Goal: Task Accomplishment & Management: Manage account settings

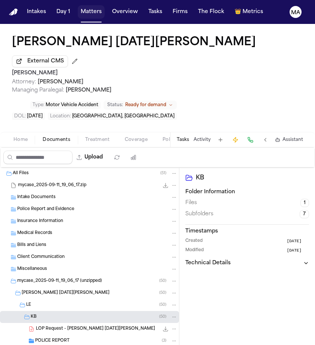
click at [78, 7] on button "Matters" at bounding box center [91, 11] width 27 height 13
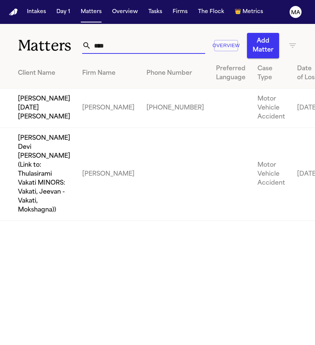
drag, startPoint x: 112, startPoint y: 29, endPoint x: 83, endPoint y: 31, distance: 29.2
click at [83, 33] on div "**** Overview Add Matter" at bounding box center [189, 45] width 215 height 25
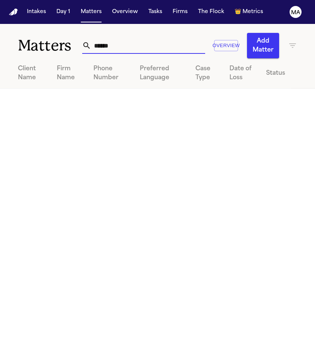
type input "******"
click at [297, 41] on icon "button" at bounding box center [293, 45] width 9 height 9
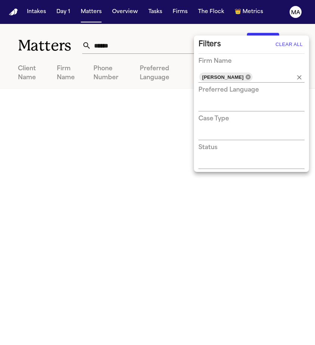
click at [246, 74] on icon at bounding box center [248, 76] width 5 height 5
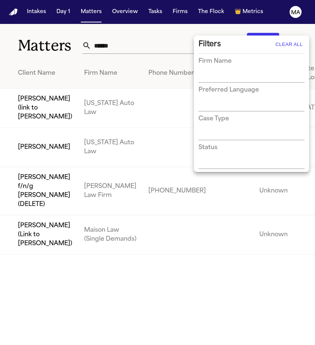
click at [126, 31] on div at bounding box center [157, 172] width 315 height 345
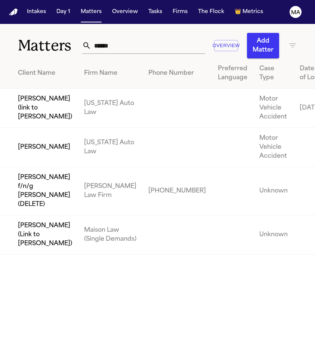
click at [39, 128] on td "[PERSON_NAME]" at bounding box center [39, 147] width 78 height 39
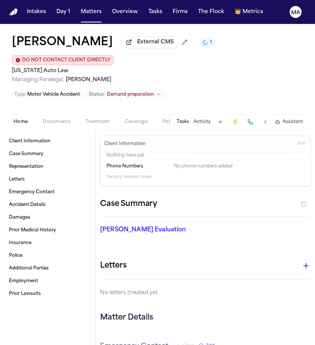
click at [224, 115] on div "Tasks Activity Assistant" at bounding box center [239, 122] width 139 height 15
click at [189, 119] on button "Tasks" at bounding box center [183, 122] width 12 height 6
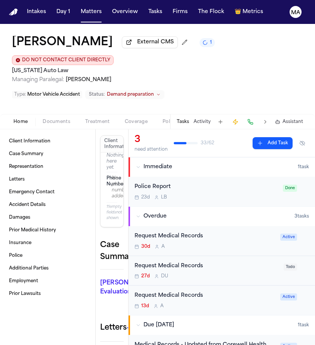
click at [187, 232] on div "Request Medical Records 30d A" at bounding box center [205, 241] width 141 height 18
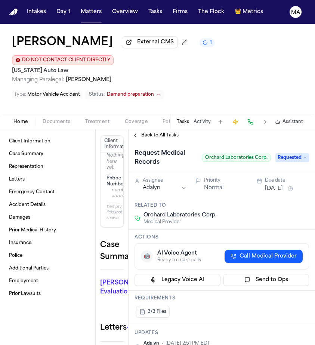
click at [152, 132] on span "Back to All Tasks" at bounding box center [159, 135] width 37 height 6
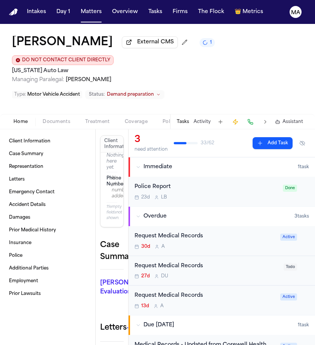
click at [182, 274] on div "27d D U" at bounding box center [207, 277] width 145 height 6
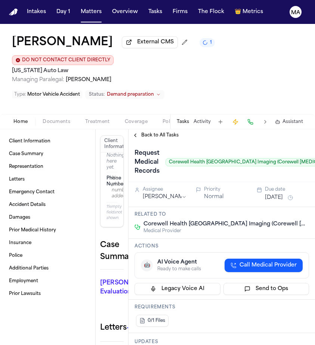
click at [152, 132] on span "Back to All Tasks" at bounding box center [159, 135] width 37 height 6
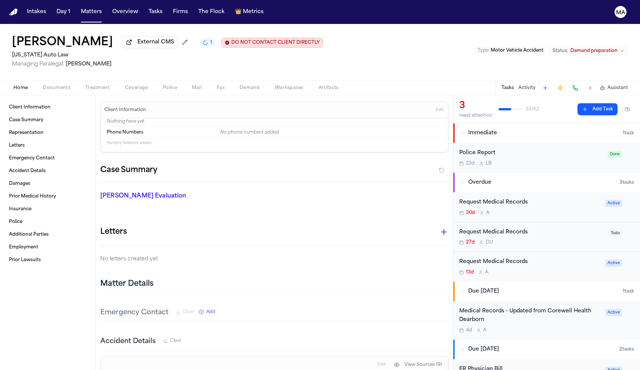
click at [315, 198] on div "Request Medical Records" at bounding box center [529, 202] width 141 height 9
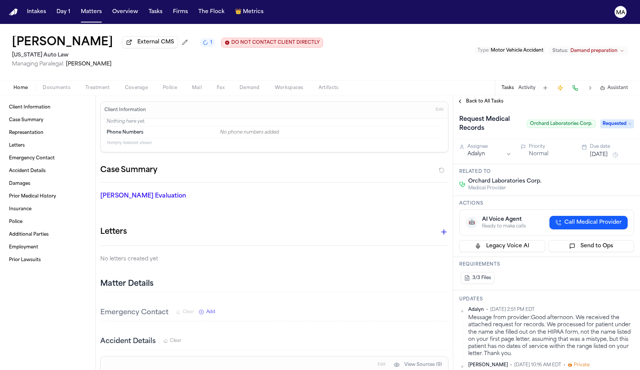
click at [315, 98] on span "Back to All Tasks" at bounding box center [484, 101] width 37 height 6
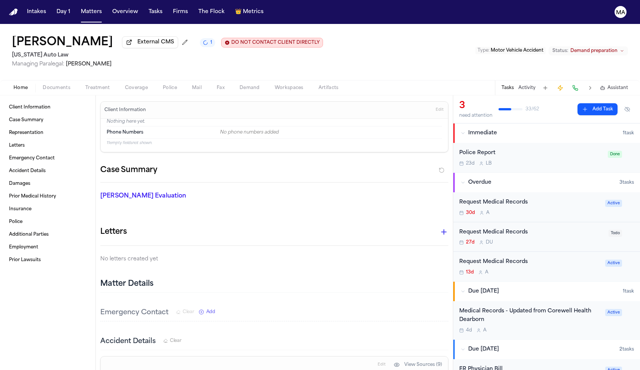
click at [315, 228] on div "Request Medical Records" at bounding box center [531, 232] width 145 height 9
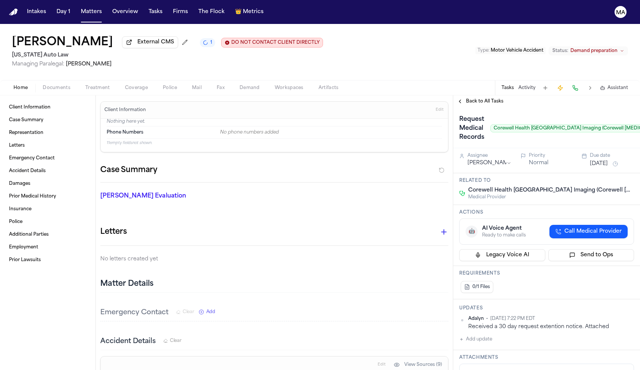
click at [315, 98] on span "Back to All Tasks" at bounding box center [484, 101] width 37 height 6
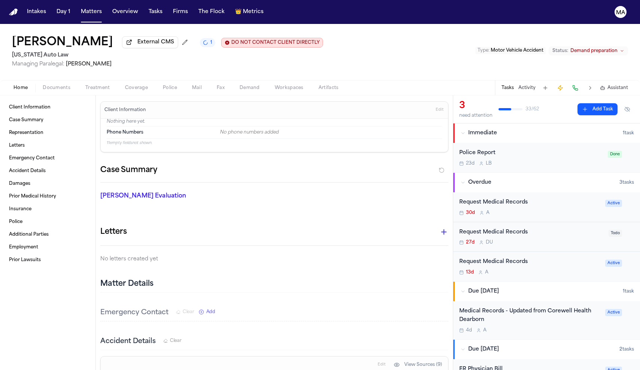
click at [315, 258] on div "Request Medical Records" at bounding box center [529, 262] width 141 height 9
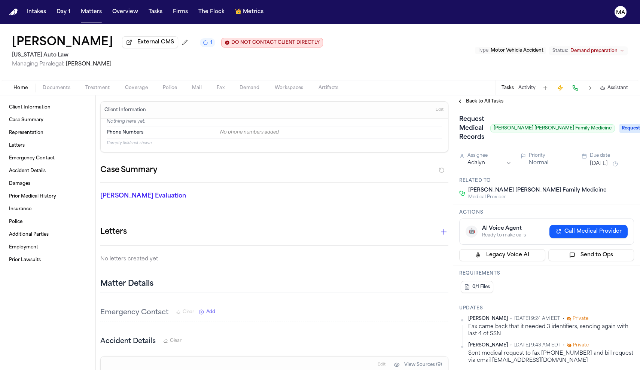
click at [315, 98] on span "Back to All Tasks" at bounding box center [484, 101] width 37 height 6
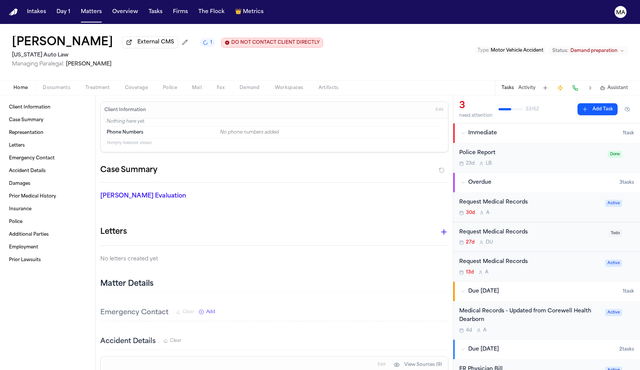
click at [315, 198] on div "Request Medical Records" at bounding box center [529, 202] width 141 height 9
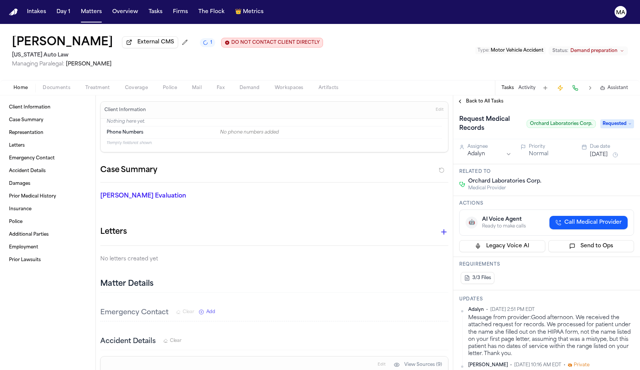
click at [315, 119] on span "Requested" at bounding box center [617, 123] width 34 height 9
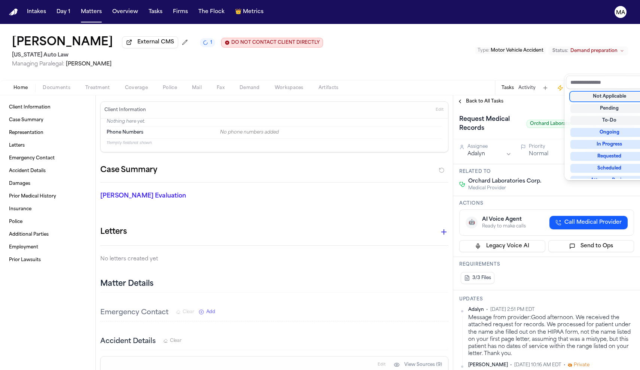
click at [315, 52] on div "Lea Gatson External CMS 1 DO NOT CONTACT CLIENT DIRECTLY DO NOT CONTACT Michiga…" at bounding box center [320, 197] width 640 height 346
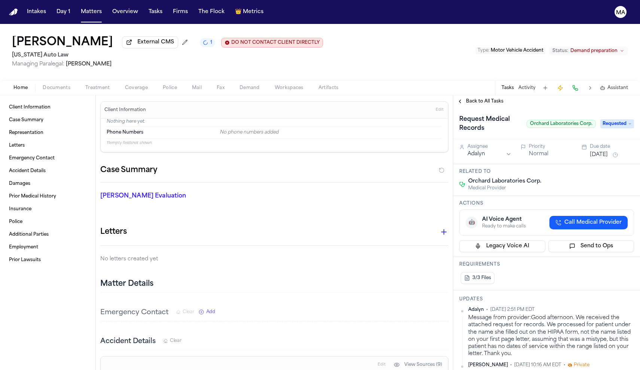
click at [469, 98] on span "Back to All Tasks" at bounding box center [484, 101] width 37 height 6
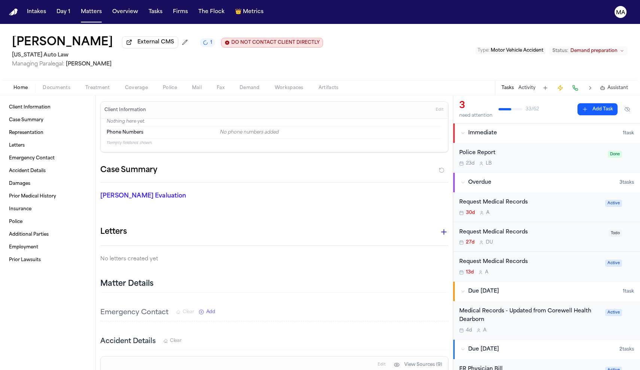
click at [509, 198] on div "Request Medical Records" at bounding box center [529, 202] width 141 height 9
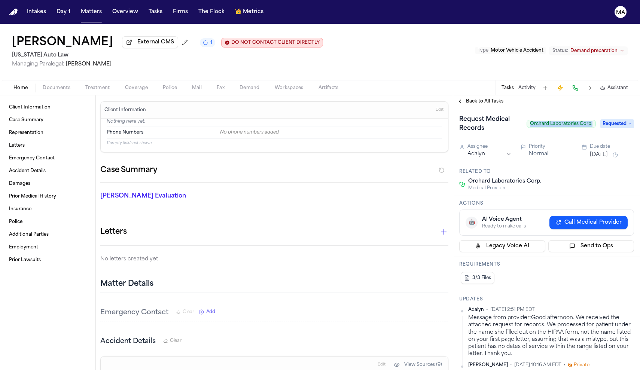
drag, startPoint x: 506, startPoint y: 70, endPoint x: 549, endPoint y: 73, distance: 42.8
click at [549, 107] on div "Request Medical Records Orchard Laboratories Corp. Requested" at bounding box center [546, 123] width 187 height 32
click at [484, 98] on span "Back to All Tasks" at bounding box center [484, 101] width 37 height 6
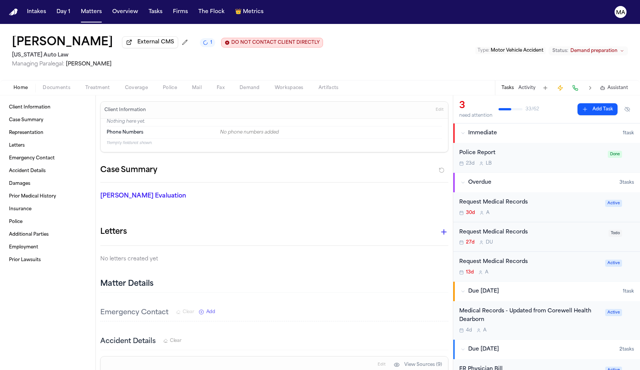
click at [493, 228] on div "Request Medical Records" at bounding box center [531, 232] width 145 height 9
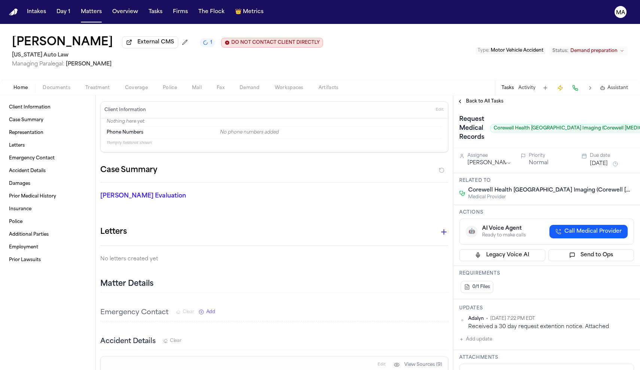
click at [468, 335] on button "Add update" at bounding box center [475, 339] width 33 height 9
click at [496, 338] on textarea "Add your update" at bounding box center [551, 345] width 160 height 15
click at [474, 107] on div "Request Medical Records Corewell Health Grand Rapids Hospitals Imaging (Corewel…" at bounding box center [546, 127] width 187 height 41
click at [477, 98] on span "Back to All Tasks" at bounding box center [484, 101] width 37 height 6
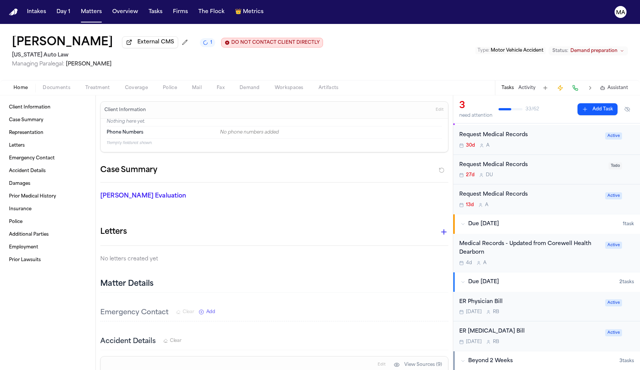
scroll to position [65, 0]
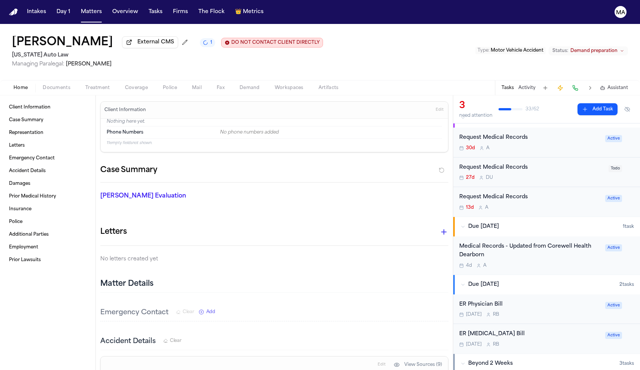
click at [492, 312] on div "Oct 3 R B" at bounding box center [529, 315] width 141 height 6
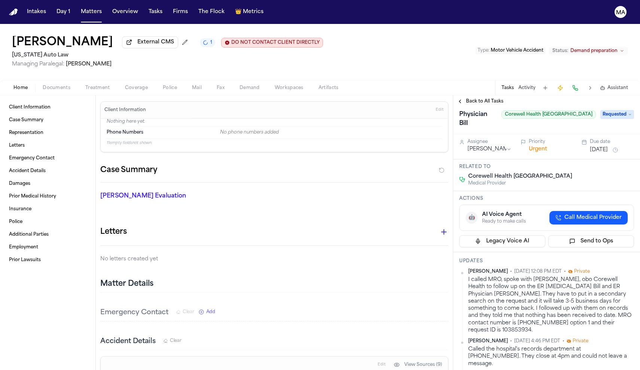
scroll to position [12, 0]
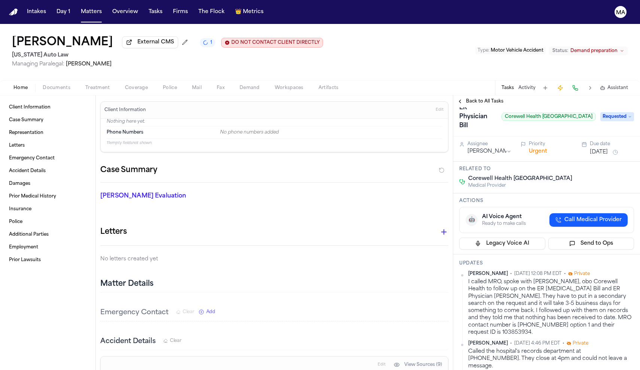
drag, startPoint x: 596, startPoint y: 256, endPoint x: 375, endPoint y: 253, distance: 221.5
click at [375, 253] on div "Client Information Case Summary Representation Letters Emergency Contact Accide…" at bounding box center [320, 232] width 640 height 275
type textarea "**********"
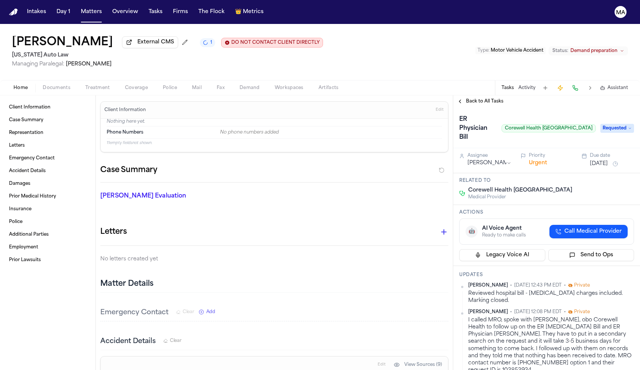
scroll to position [0, 0]
click at [614, 124] on span "Requested" at bounding box center [617, 128] width 34 height 9
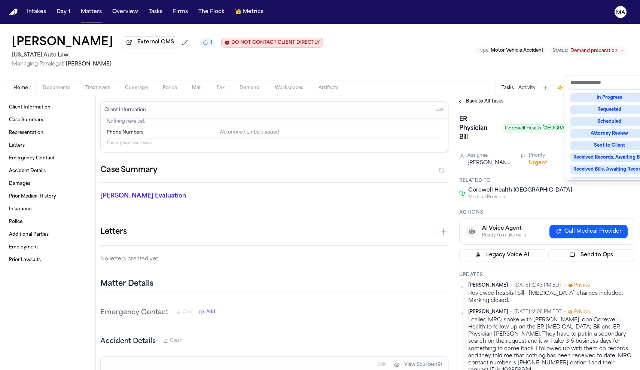
click at [599, 213] on div "Complete" at bounding box center [609, 217] width 78 height 9
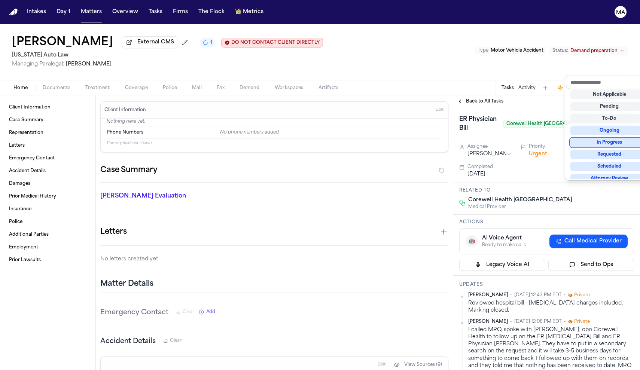
click at [528, 95] on div "Back to All Tasks ER Physician Bill Corewell Health Dearborn Hospital Complete …" at bounding box center [546, 232] width 187 height 275
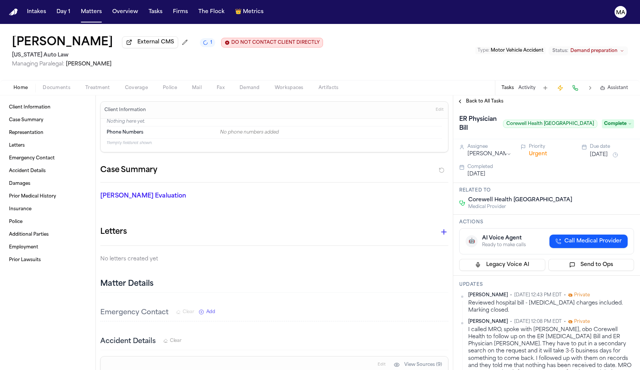
click at [472, 98] on span "Back to All Tasks" at bounding box center [484, 101] width 37 height 6
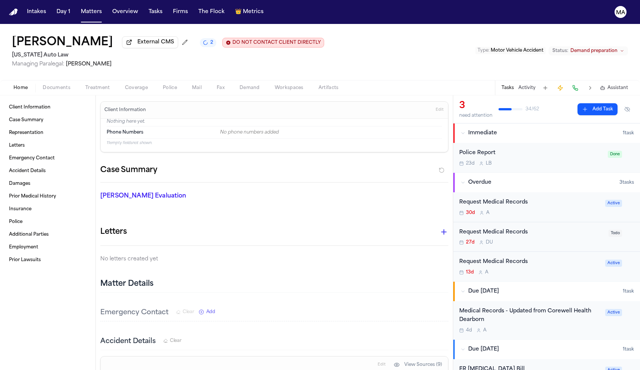
click at [495, 365] on div "ER Radiology Bill" at bounding box center [529, 369] width 141 height 9
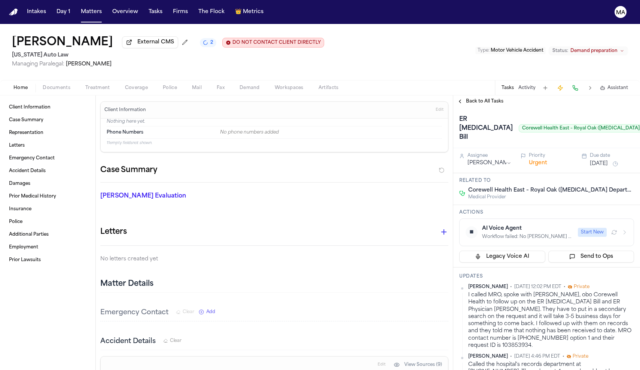
paste textarea "**********"
type textarea "**********"
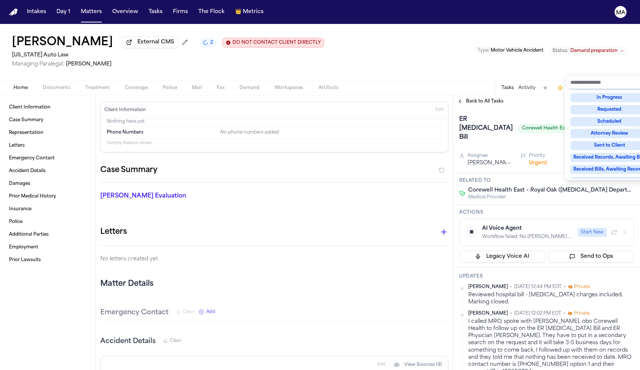
click at [599, 213] on div "Complete" at bounding box center [609, 217] width 78 height 9
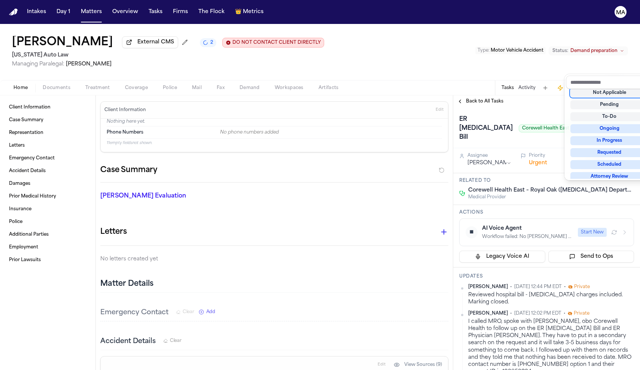
scroll to position [2, 0]
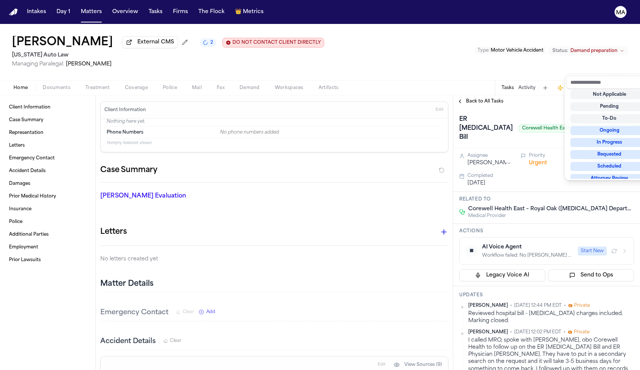
click at [527, 95] on div "Back to All Tasks ER Radiology Bill Corewell Health East – Royal Oak (Radiology…" at bounding box center [546, 232] width 187 height 275
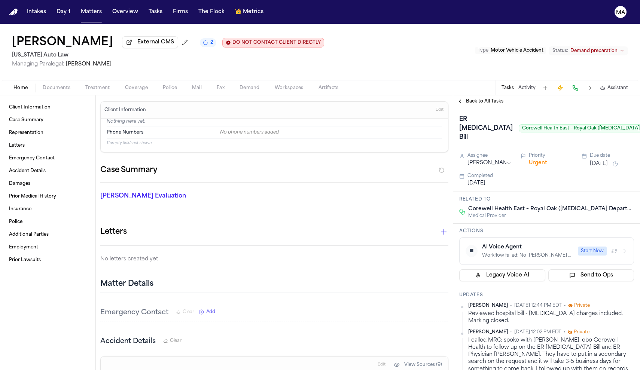
click at [477, 98] on span "Back to All Tasks" at bounding box center [484, 101] width 37 height 6
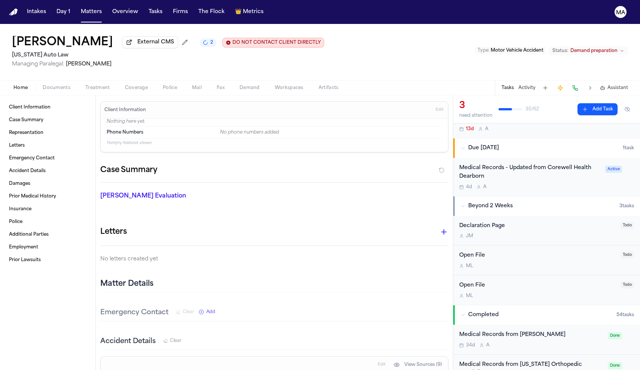
scroll to position [130, 0]
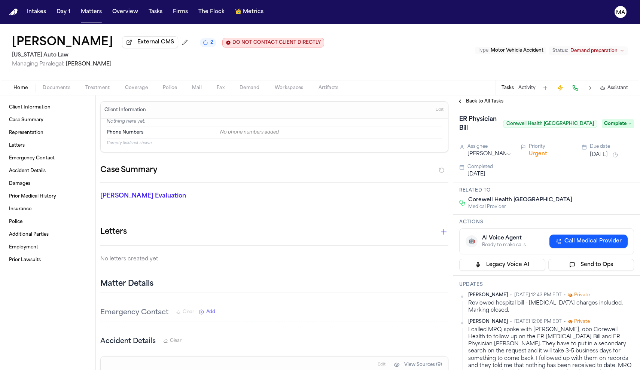
click at [516, 300] on div "Reviewed hospital bill - radiology charges included. Marking closed." at bounding box center [551, 307] width 166 height 15
click at [486, 300] on div "Reviewed hospital bill - radiology charges included. Marking closed." at bounding box center [551, 307] width 166 height 15
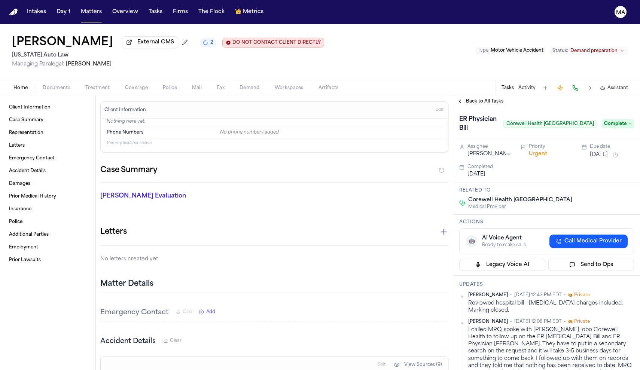
type textarea "**********"
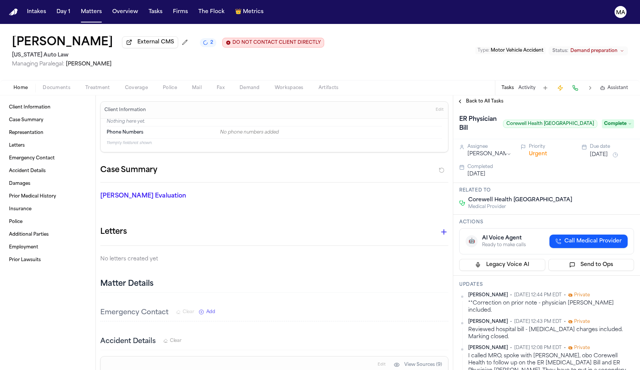
click at [473, 98] on span "Back to All Tasks" at bounding box center [484, 101] width 37 height 6
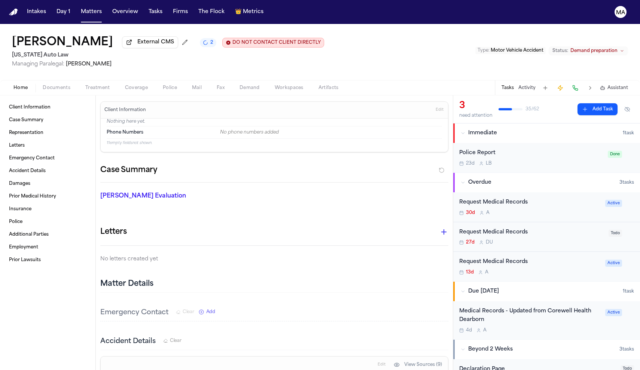
click at [530, 228] on div "Request Medical Records" at bounding box center [531, 232] width 145 height 9
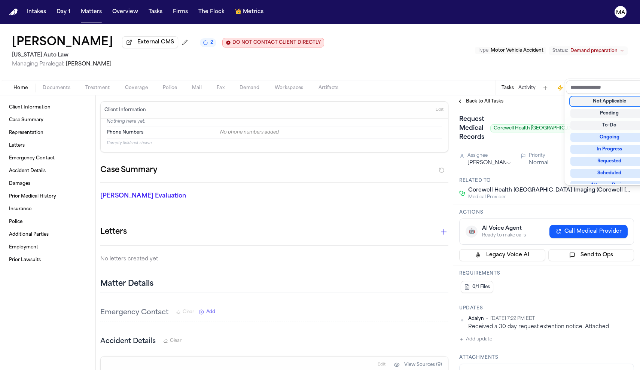
click at [602, 97] on div "Not Applicable" at bounding box center [609, 101] width 78 height 9
click at [531, 95] on div "Back to All Tasks Request Medical Records Corewell Health Grand Rapids Hospital…" at bounding box center [546, 232] width 187 height 275
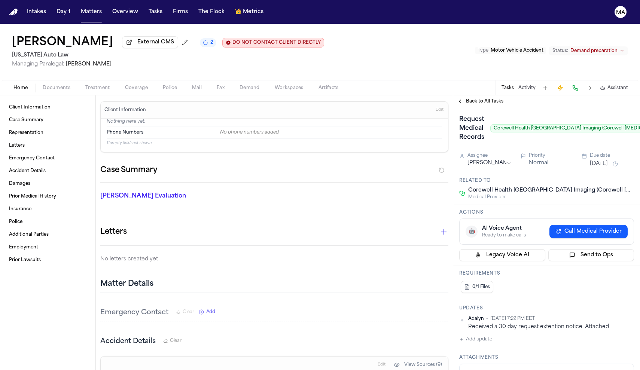
click at [471, 98] on span "Back to All Tasks" at bounding box center [484, 101] width 37 height 6
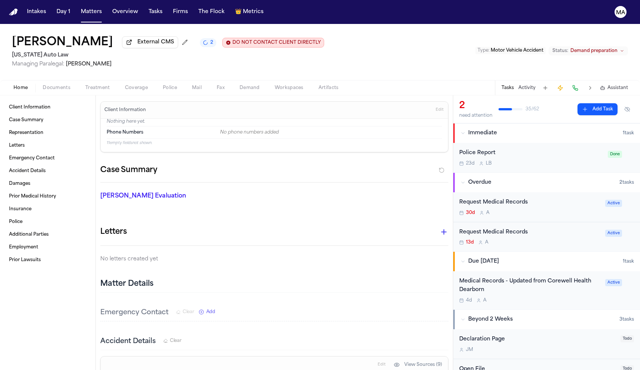
click at [538, 297] on div "4d A" at bounding box center [529, 300] width 141 height 6
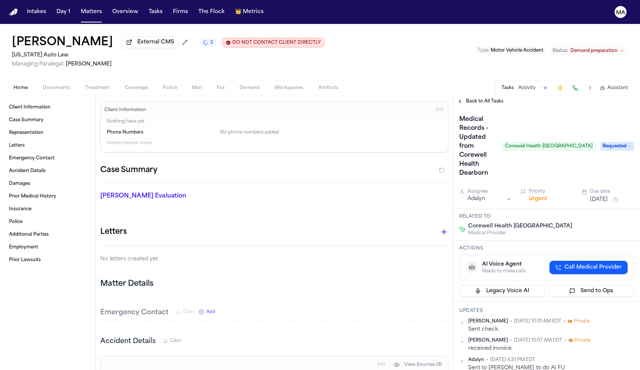
click at [471, 98] on span "Back to All Tasks" at bounding box center [484, 101] width 37 height 6
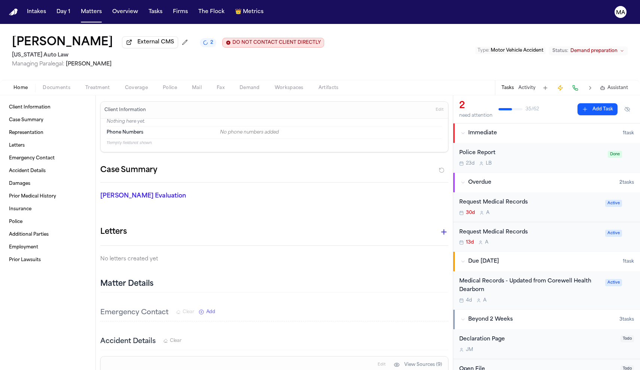
click at [489, 192] on div "Request Medical Records 30d A Active" at bounding box center [546, 207] width 187 height 30
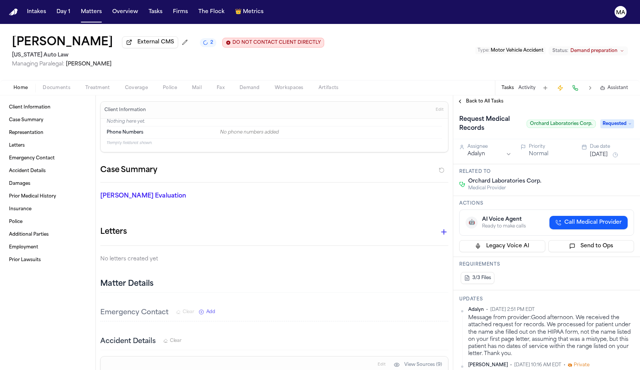
click at [461, 107] on div "Request Medical Records Orchard Laboratories Corp. Requested" at bounding box center [546, 123] width 187 height 32
click at [467, 98] on span "Back to All Tasks" at bounding box center [484, 101] width 37 height 6
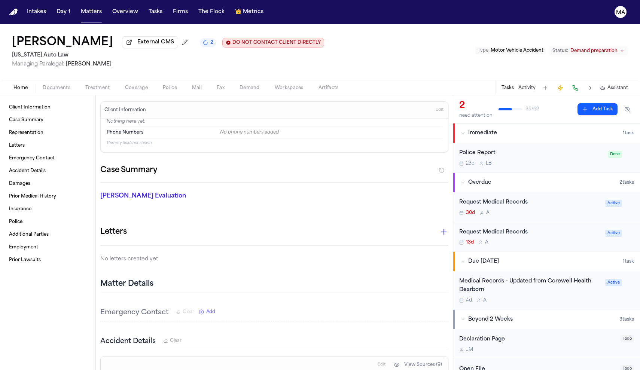
click at [481, 228] on div "Request Medical Records" at bounding box center [529, 232] width 141 height 9
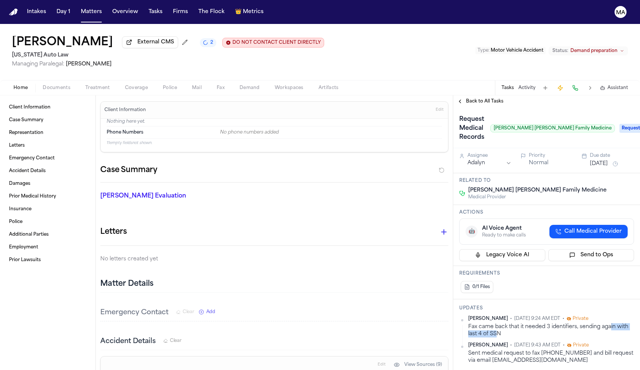
drag, startPoint x: 585, startPoint y: 187, endPoint x: 552, endPoint y: 188, distance: 32.2
click at [552, 323] on div "Fax came back that it needed 3 identifiers, sending again with last 4 of SSN" at bounding box center [551, 330] width 166 height 15
click at [564, 316] on div "Daniela Uribe • Sep 5, 2025 9:24 AM EDT • Private Fax came back that it needed …" at bounding box center [546, 340] width 175 height 48
click at [471, 98] on span "Back to All Tasks" at bounding box center [484, 101] width 37 height 6
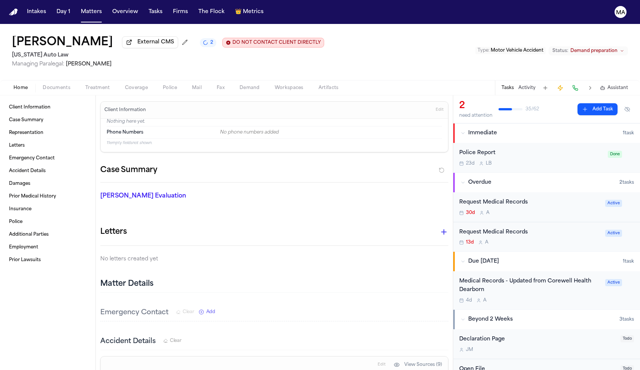
click at [494, 228] on div "Request Medical Records 13d A" at bounding box center [529, 237] width 141 height 18
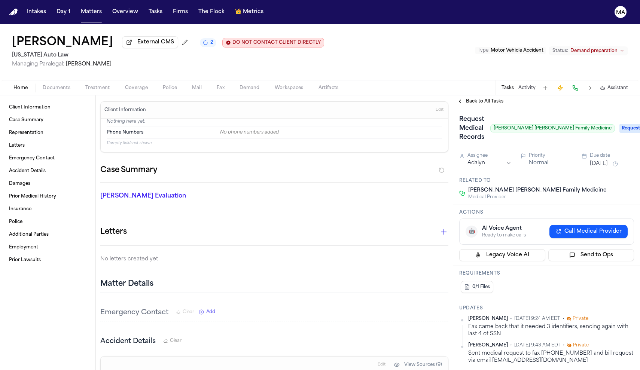
click at [479, 98] on span "Back to All Tasks" at bounding box center [484, 101] width 37 height 6
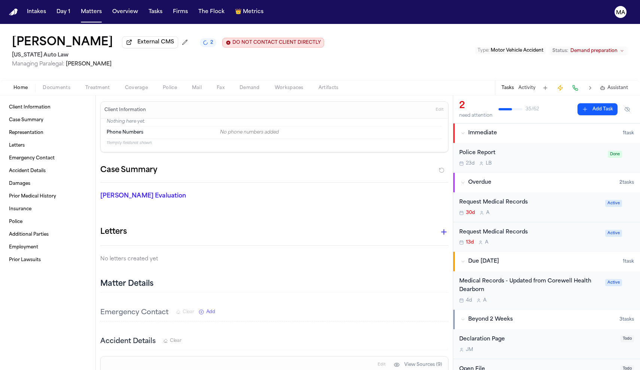
click at [499, 198] on div "Request Medical Records" at bounding box center [529, 202] width 141 height 9
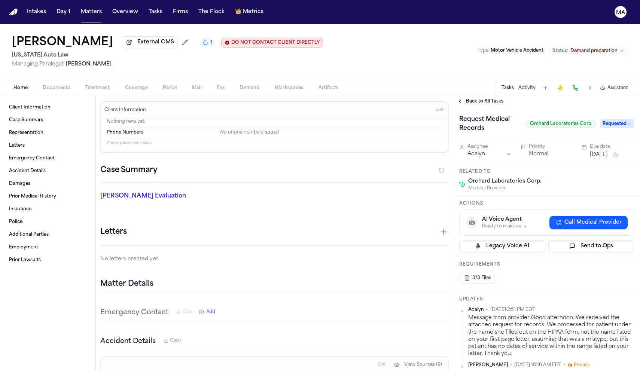
click at [474, 98] on span "Back to All Tasks" at bounding box center [484, 101] width 37 height 6
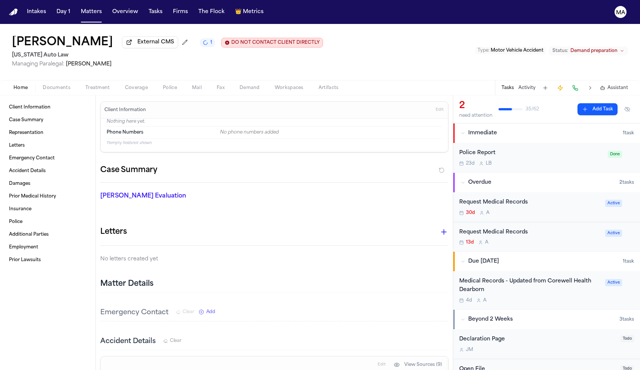
click at [488, 228] on div "Request Medical Records" at bounding box center [529, 232] width 141 height 9
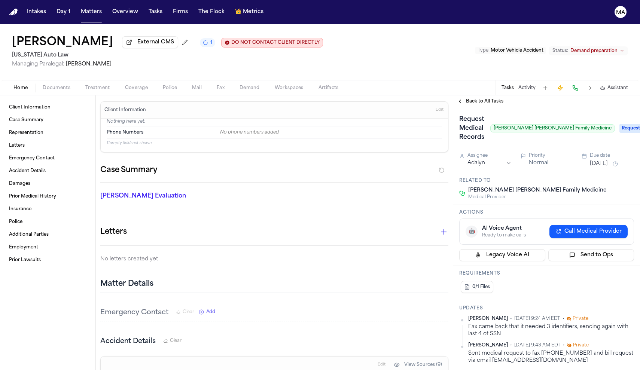
click at [471, 98] on span "Back to All Tasks" at bounding box center [484, 101] width 37 height 6
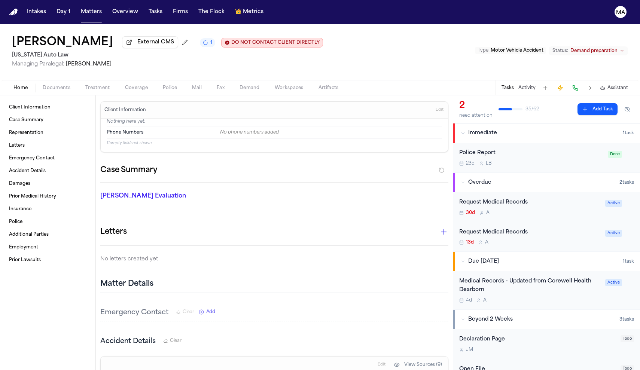
click at [504, 198] on div "Request Medical Records" at bounding box center [529, 202] width 141 height 9
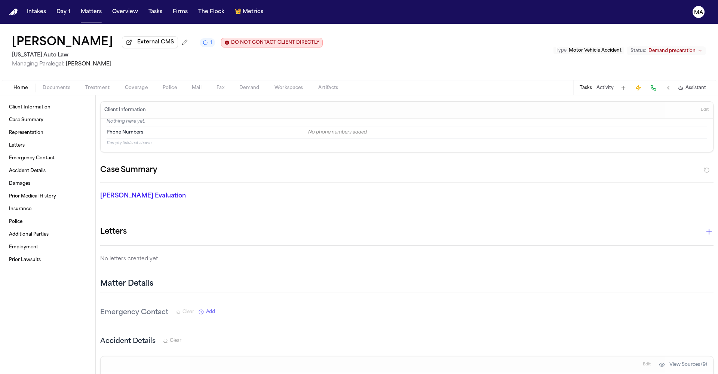
click at [155, 225] on div "Letters" at bounding box center [407, 232] width 614 height 15
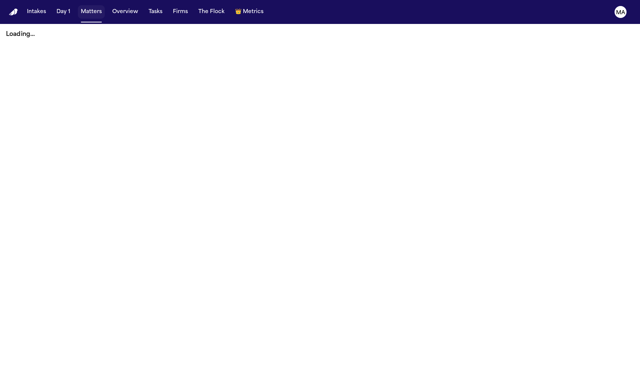
click at [78, 6] on button "Matters" at bounding box center [91, 11] width 27 height 13
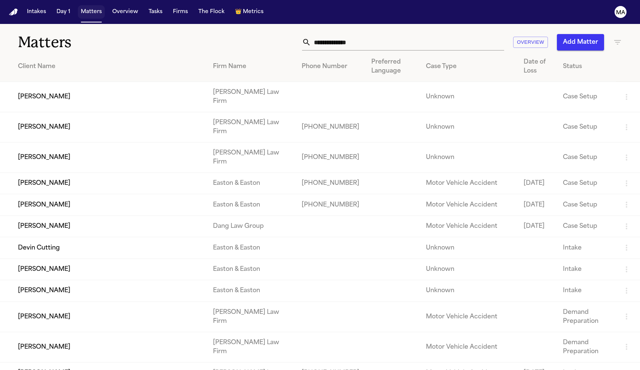
click at [78, 5] on button "Matters" at bounding box center [91, 11] width 27 height 13
click at [432, 34] on input "text" at bounding box center [407, 42] width 193 height 16
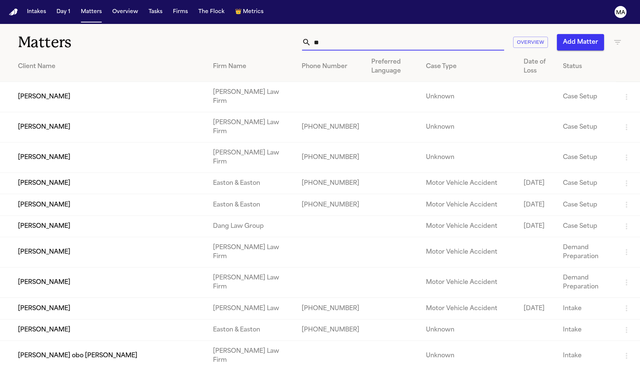
type input "*"
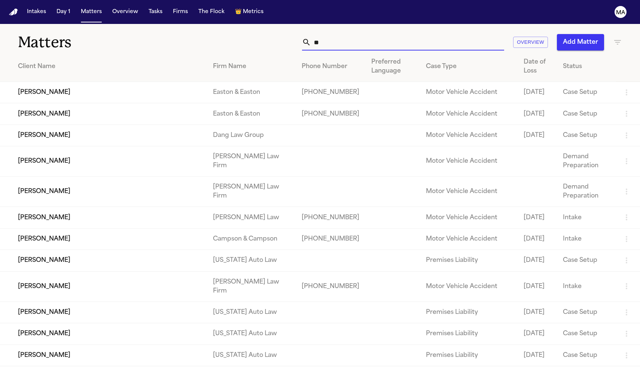
type input "*"
